Goal: Transaction & Acquisition: Subscribe to service/newsletter

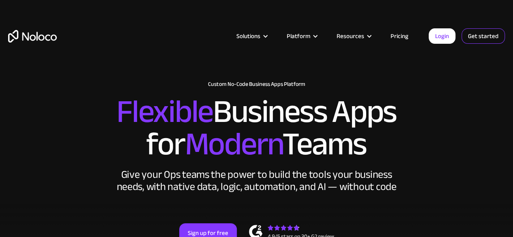
click at [477, 30] on link "Get started" at bounding box center [483, 35] width 43 height 15
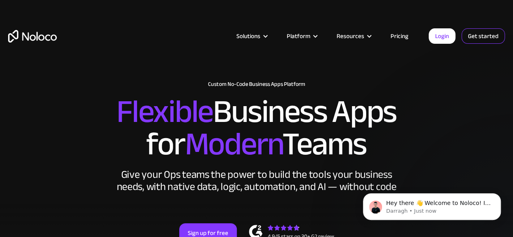
click at [485, 37] on link "Get started" at bounding box center [483, 35] width 43 height 15
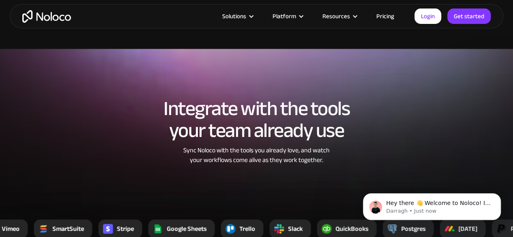
scroll to position [1111, 0]
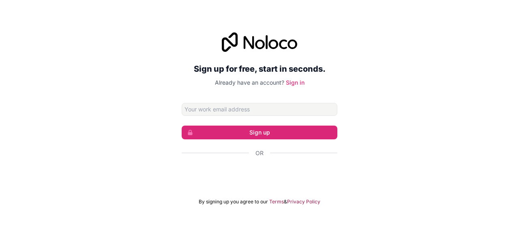
click at [240, 108] on input "Email address" at bounding box center [260, 109] width 156 height 13
type input "aayushmaamsah1000@gmail.com"
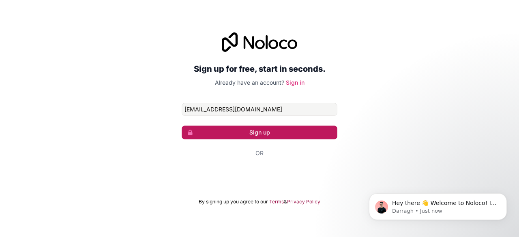
click at [260, 130] on button "Sign up" at bounding box center [260, 133] width 156 height 14
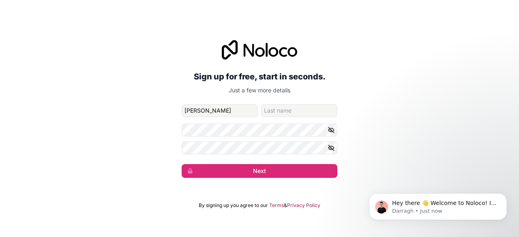
type input "Aayushman"
type input "Sharma"
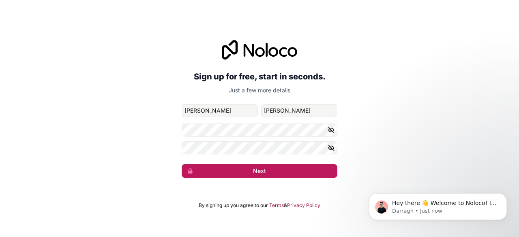
click at [258, 171] on button "Next" at bounding box center [260, 171] width 156 height 14
